Goal: Task Accomplishment & Management: Manage account settings

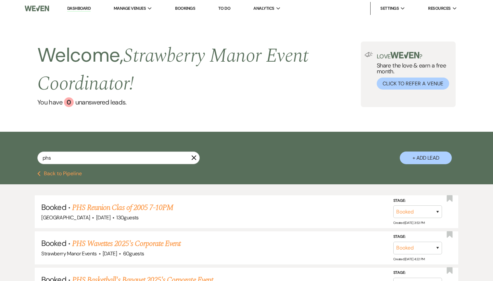
select select "8"
select select "5"
click at [194, 159] on use "button" at bounding box center [194, 158] width 5 height 5
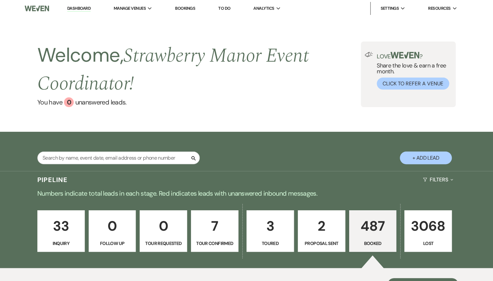
scroll to position [130, 0]
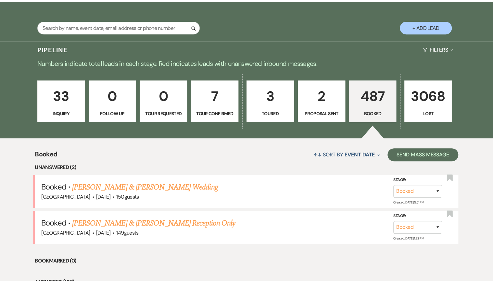
drag, startPoint x: 122, startPoint y: 188, endPoint x: 118, endPoint y: 186, distance: 5.1
click at [122, 188] on link "[PERSON_NAME] & [PERSON_NAME] Wedding" at bounding box center [145, 188] width 146 height 12
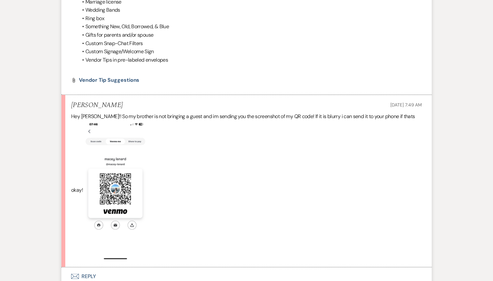
scroll to position [468, 0]
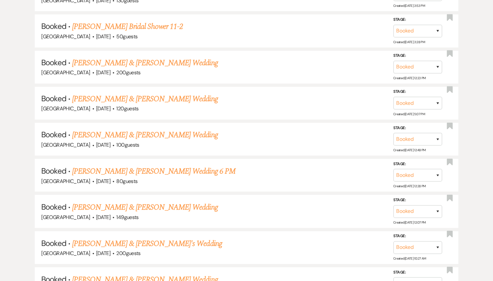
scroll to position [130, 0]
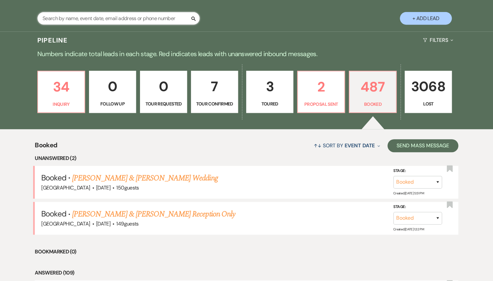
click at [107, 21] on input "text" at bounding box center [118, 18] width 162 height 13
type input "doming"
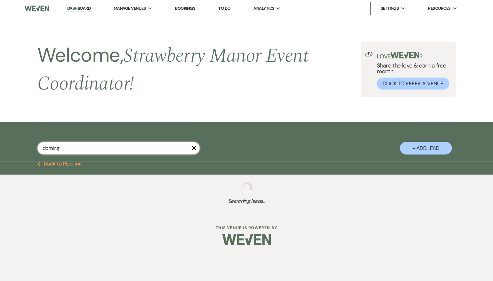
select select "8"
select select "5"
select select "8"
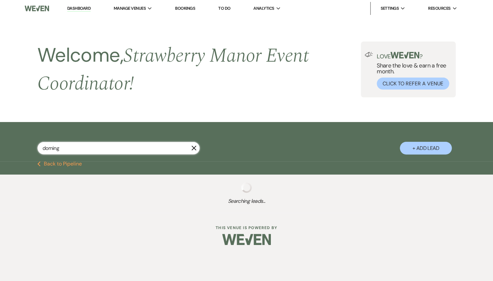
select select "5"
select select "8"
select select "5"
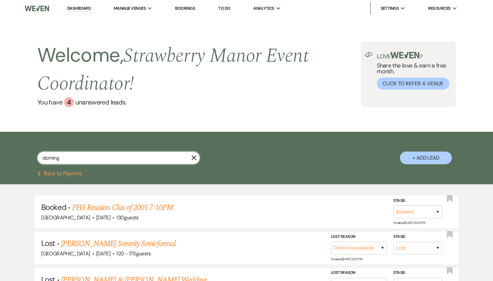
type input "doming"
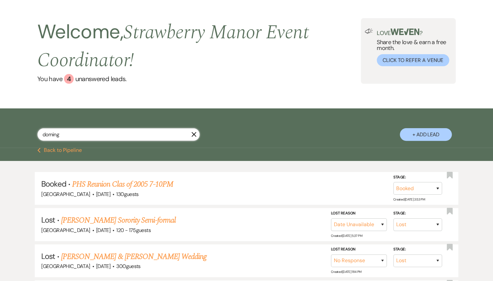
scroll to position [52, 0]
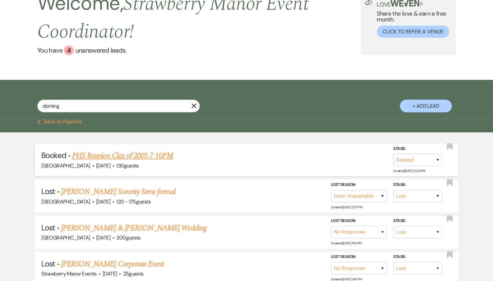
click at [129, 158] on link "PHS Reunion Clas of 2005 7-10PM" at bounding box center [122, 156] width 101 height 12
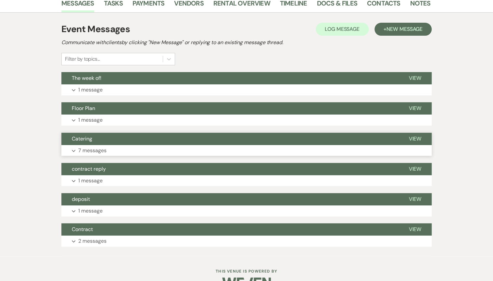
scroll to position [130, 0]
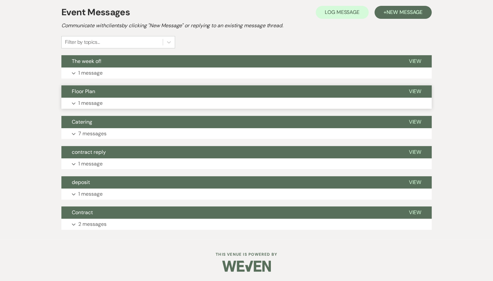
click at [85, 101] on p "1 message" at bounding box center [90, 103] width 24 height 8
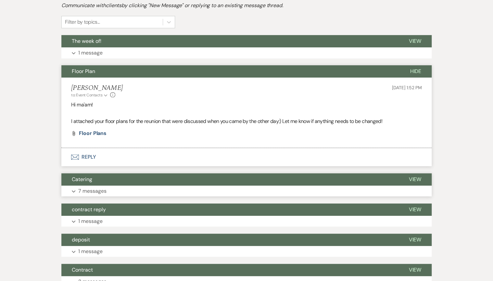
scroll to position [182, 0]
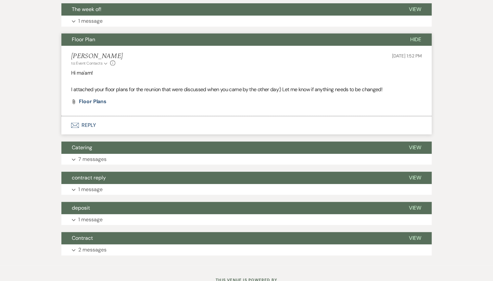
click at [126, 166] on div "Event Messages Log Log Message + New Message Communicate with clients by clicki…" at bounding box center [246, 104] width 370 height 309
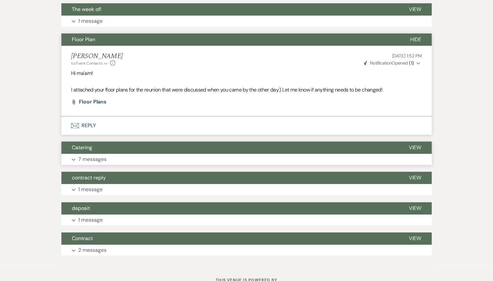
click at [126, 154] on button "Expand 7 messages" at bounding box center [246, 159] width 370 height 11
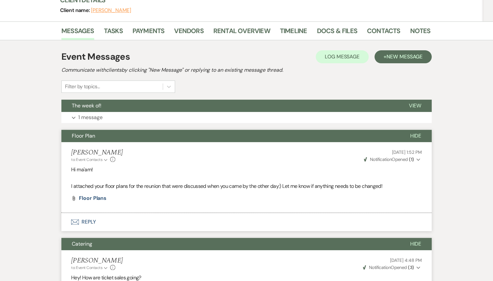
scroll to position [0, 0]
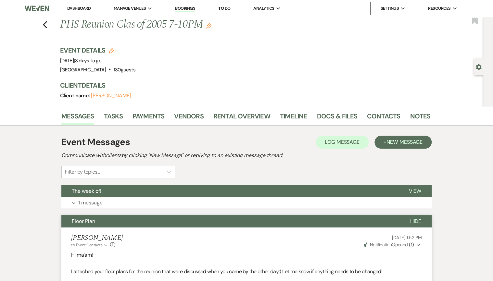
click at [72, 8] on link "Dashboard" at bounding box center [78, 9] width 23 height 6
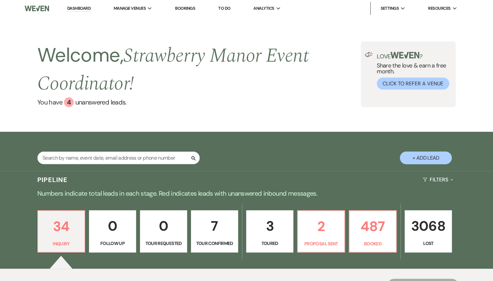
click at [92, 157] on input "text" at bounding box center [118, 158] width 162 height 13
type input "marina"
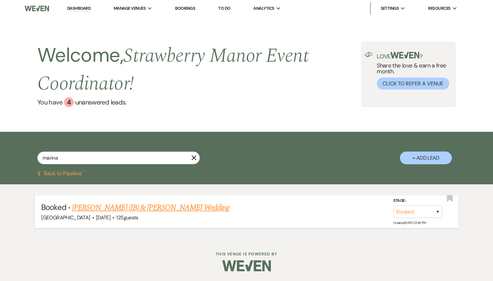
click at [133, 211] on link "[PERSON_NAME] (JB) & [PERSON_NAME] Wedding" at bounding box center [150, 208] width 157 height 12
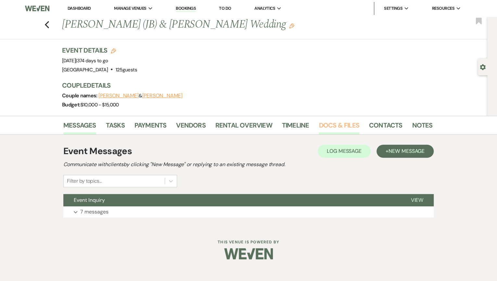
click at [325, 123] on link "Docs & Files" at bounding box center [339, 127] width 40 height 14
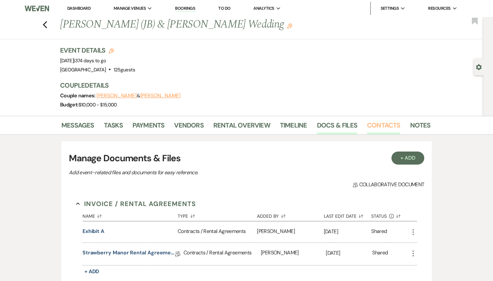
click at [382, 133] on link "Contacts" at bounding box center [383, 127] width 33 height 14
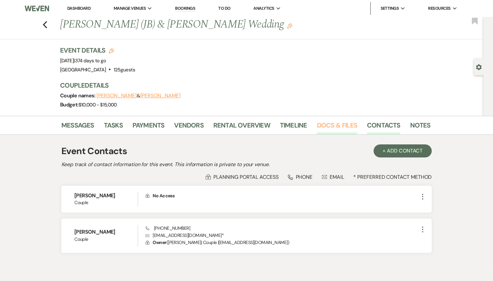
click at [338, 125] on link "Docs & Files" at bounding box center [337, 127] width 40 height 14
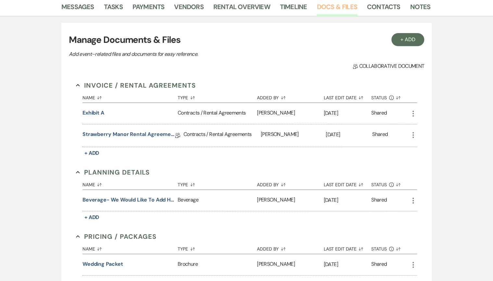
scroll to position [52, 0]
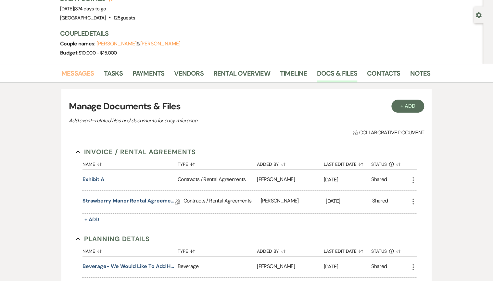
click at [86, 72] on link "Messages" at bounding box center [77, 75] width 33 height 14
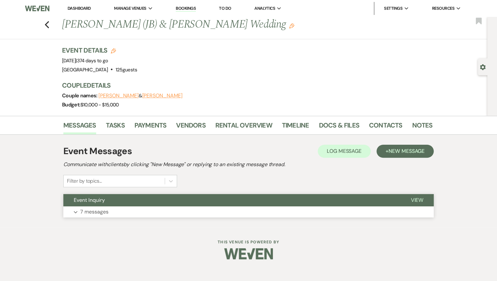
click at [143, 210] on button "Expand 7 messages" at bounding box center [248, 212] width 370 height 11
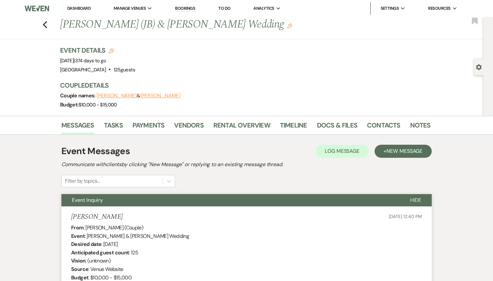
drag, startPoint x: 75, startPoint y: 10, endPoint x: 95, endPoint y: 11, distance: 19.5
click at [75, 10] on link "Dashboard" at bounding box center [78, 9] width 23 height 6
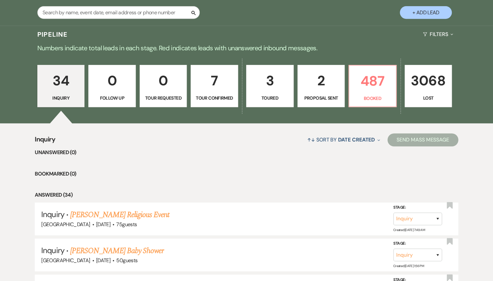
scroll to position [182, 0]
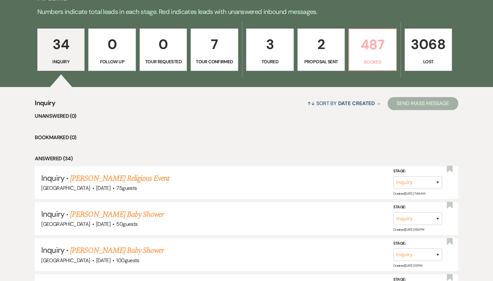
click at [377, 67] on link "487 Booked" at bounding box center [373, 50] width 48 height 42
